Goal: Task Accomplishment & Management: Use online tool/utility

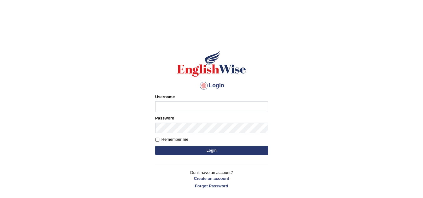
type input "Ossama"
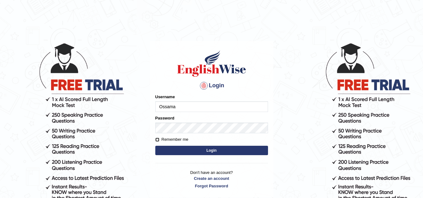
click at [158, 142] on input "Remember me" at bounding box center [157, 140] width 4 height 4
checkbox input "true"
click at [206, 150] on button "Login" at bounding box center [211, 150] width 113 height 9
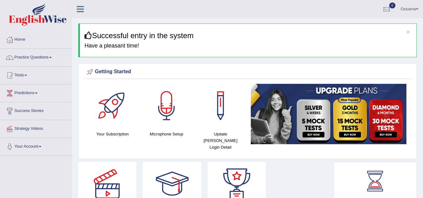
scroll to position [31, 0]
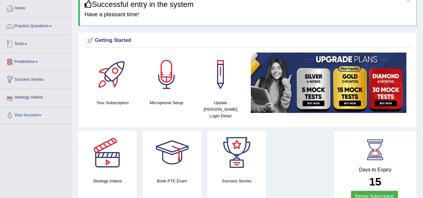
click at [24, 41] on link "Tests" at bounding box center [35, 43] width 71 height 16
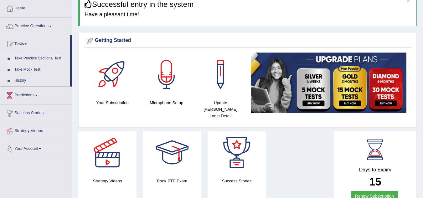
click at [35, 57] on link "Take Practice Sectional Test" at bounding box center [41, 58] width 59 height 11
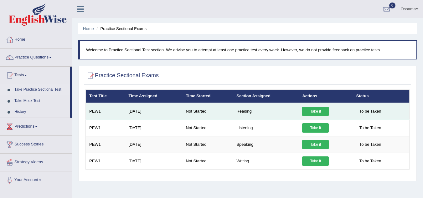
click at [313, 107] on link "Take it" at bounding box center [315, 111] width 27 height 9
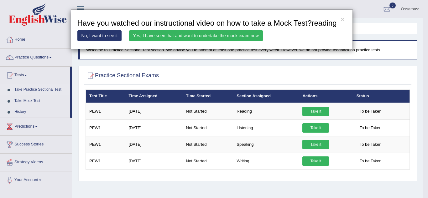
click at [99, 38] on link "No, I want to see it" at bounding box center [99, 35] width 44 height 11
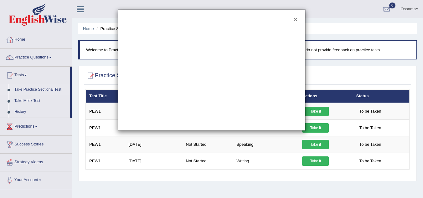
click at [296, 18] on button "×" at bounding box center [296, 19] width 4 height 7
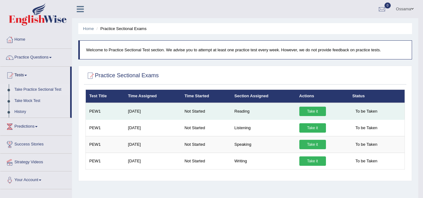
click at [309, 110] on link "Take it" at bounding box center [313, 111] width 27 height 9
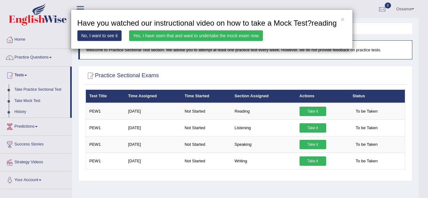
click at [217, 36] on link "Yes, I have seen that and want to undertake the mock exam now" at bounding box center [196, 35] width 134 height 11
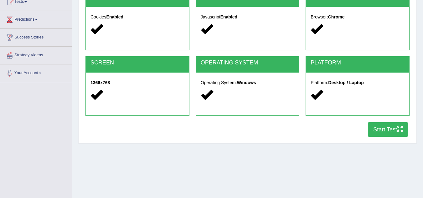
scroll to position [63, 0]
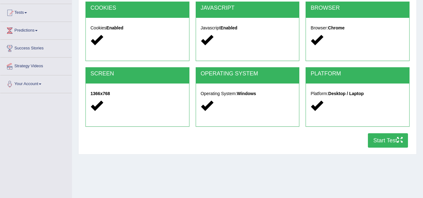
click at [388, 140] on button "Start Test" at bounding box center [388, 140] width 40 height 14
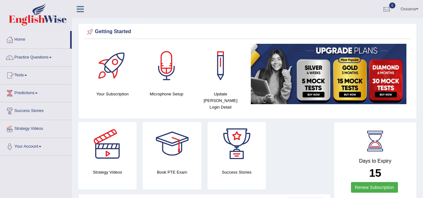
click at [27, 73] on link "Tests" at bounding box center [35, 75] width 71 height 16
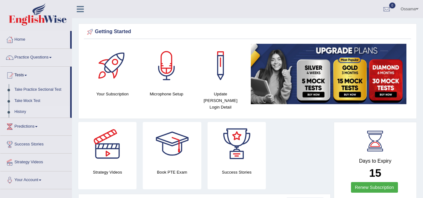
click at [21, 109] on link "History" at bounding box center [41, 112] width 59 height 11
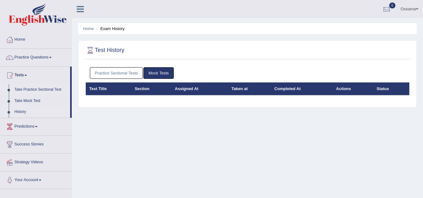
click at [42, 87] on link "Take Practice Sectional Test" at bounding box center [41, 89] width 59 height 11
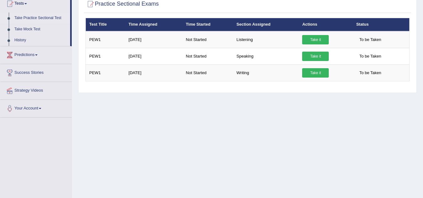
scroll to position [31, 0]
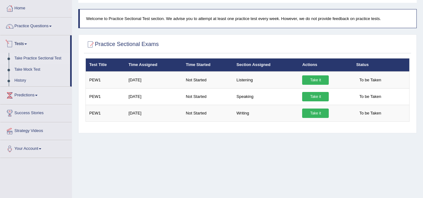
click at [26, 43] on link "Tests" at bounding box center [35, 43] width 70 height 16
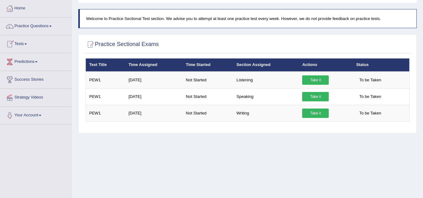
click at [26, 43] on link "Tests" at bounding box center [35, 43] width 71 height 16
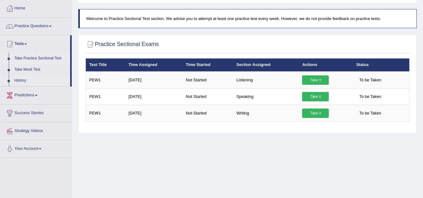
click at [20, 79] on link "History" at bounding box center [41, 80] width 59 height 11
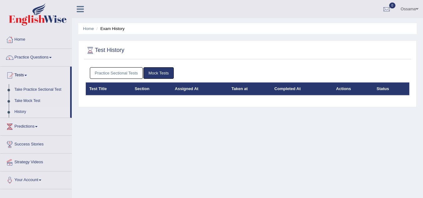
click at [123, 73] on link "Practice Sectional Tests" at bounding box center [116, 73] width 53 height 12
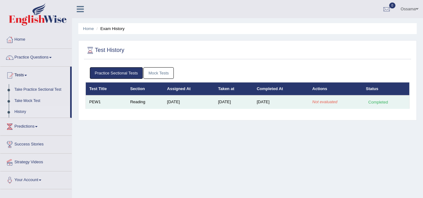
click at [99, 101] on td "PEW1" at bounding box center [106, 102] width 41 height 13
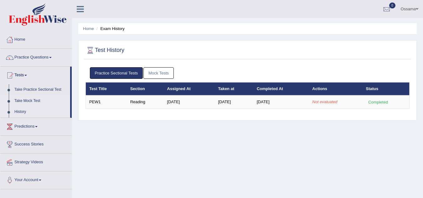
click at [24, 101] on link "Take Mock Test" at bounding box center [41, 101] width 59 height 11
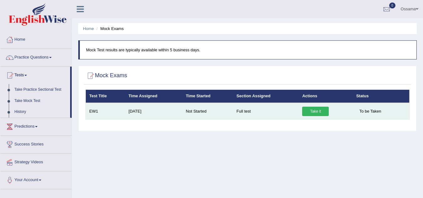
click at [320, 113] on link "Take it" at bounding box center [315, 111] width 27 height 9
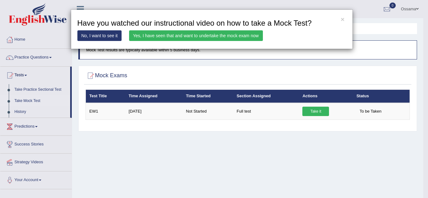
click at [226, 30] on link "Yes, I have seen that and want to undertake the mock exam now" at bounding box center [196, 35] width 134 height 11
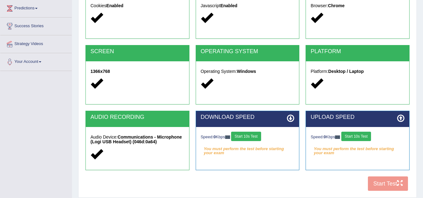
scroll to position [94, 0]
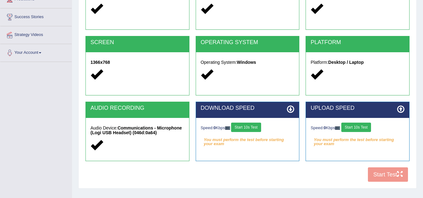
click at [253, 128] on button "Start 10s Test" at bounding box center [246, 127] width 30 height 9
click at [357, 129] on button "Start 10s Test" at bounding box center [357, 127] width 30 height 9
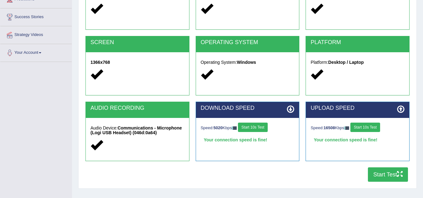
click at [375, 175] on button "Start Test" at bounding box center [388, 175] width 40 height 14
